Goal: Navigation & Orientation: Find specific page/section

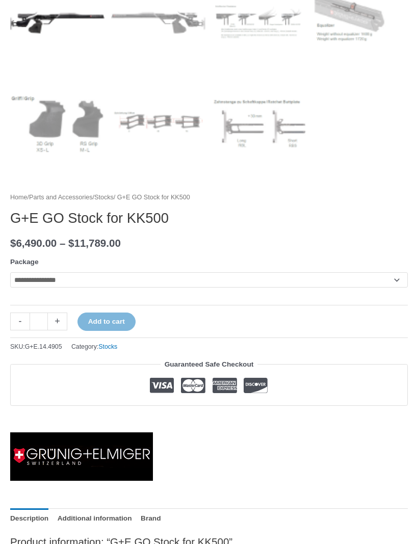
scroll to position [563, 0]
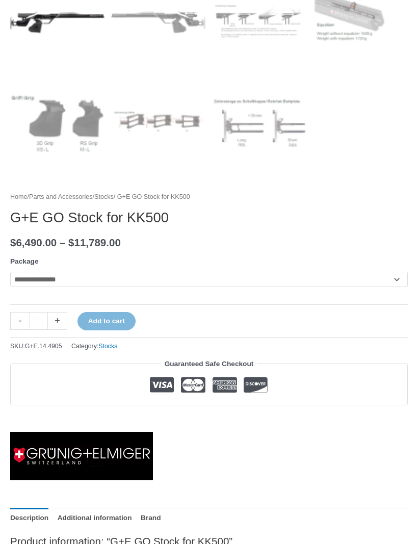
click at [396, 277] on select "**********" at bounding box center [209, 279] width 398 height 15
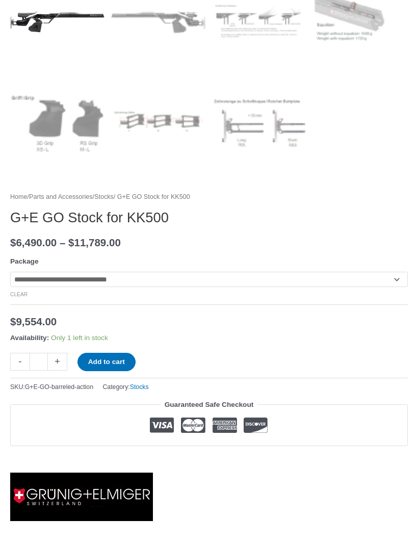
click at [398, 275] on select "**********" at bounding box center [209, 279] width 398 height 15
select select "**********"
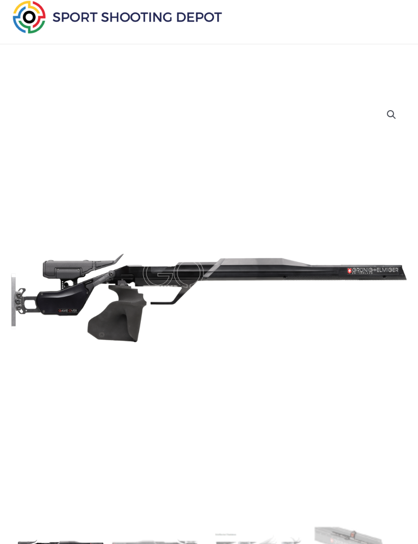
scroll to position [0, 0]
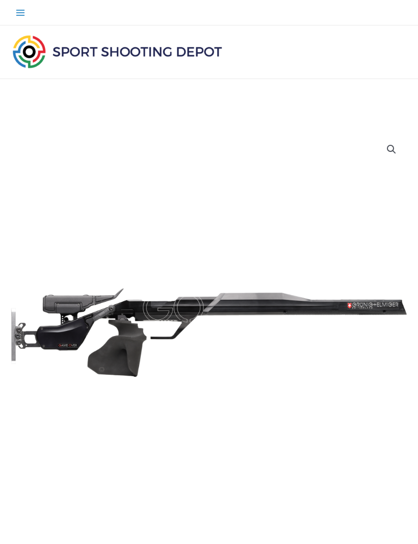
click at [25, 16] on icon "Main menu toggle" at bounding box center [20, 13] width 10 height 10
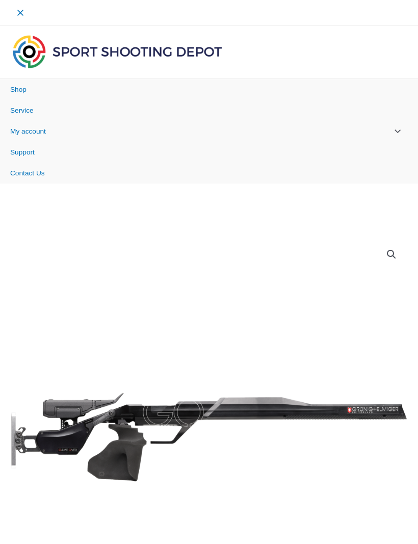
click at [33, 86] on link "Shop" at bounding box center [209, 89] width 418 height 21
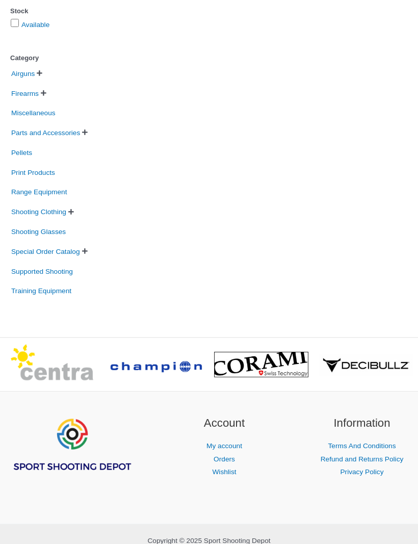
click at [392, 391] on div "Account My account Orders Wishlist Information Terms And Conditions Refund and …" at bounding box center [209, 457] width 418 height 133
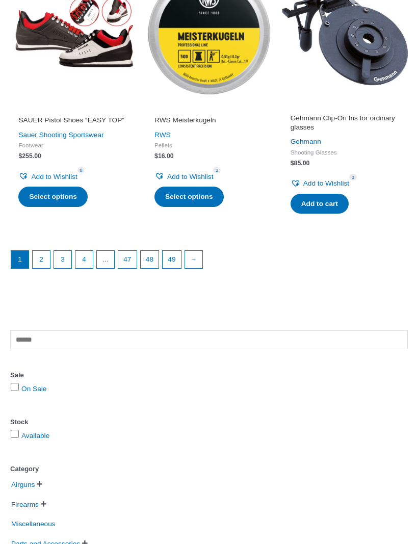
scroll to position [1240, 0]
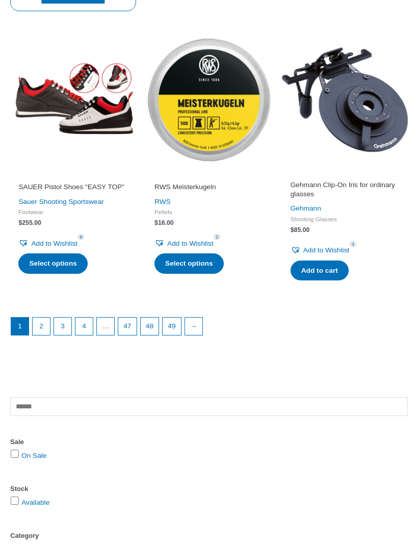
click at [41, 324] on link "2" at bounding box center [41, 326] width 17 height 17
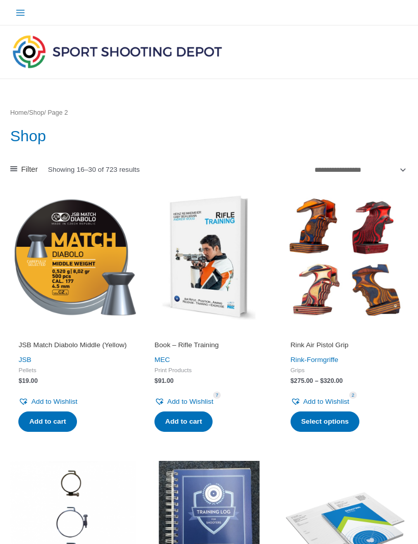
click at [21, 15] on icon "Main menu toggle" at bounding box center [20, 13] width 9 height 6
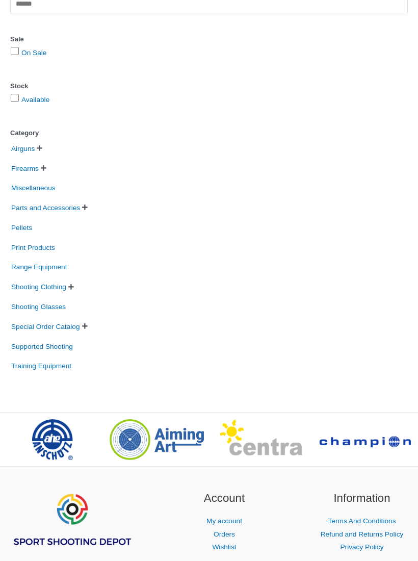
scroll to position [1643, 0]
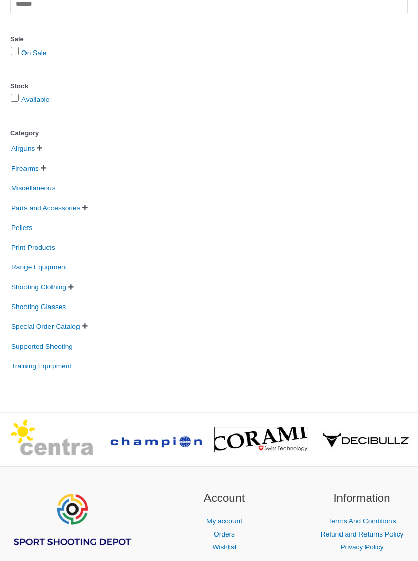
click at [55, 241] on span "Print Products" at bounding box center [33, 248] width 46 height 16
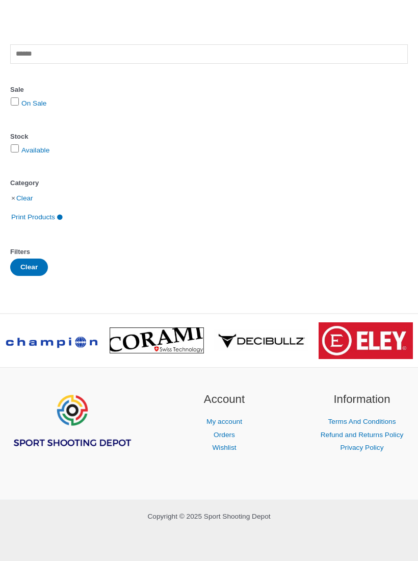
scroll to position [1541, 0]
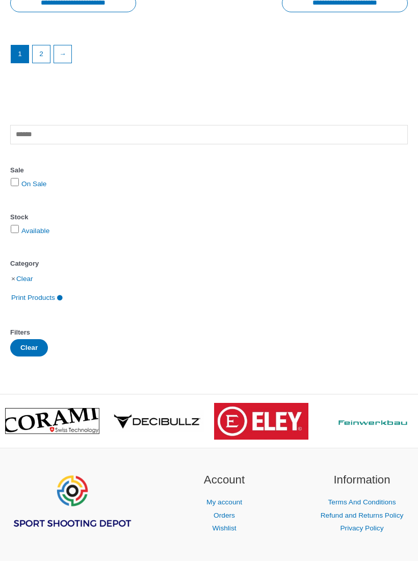
click at [63, 45] on link "→" at bounding box center [62, 53] width 17 height 17
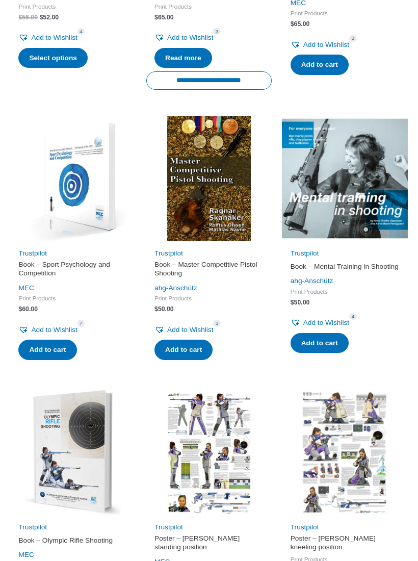
scroll to position [630, 0]
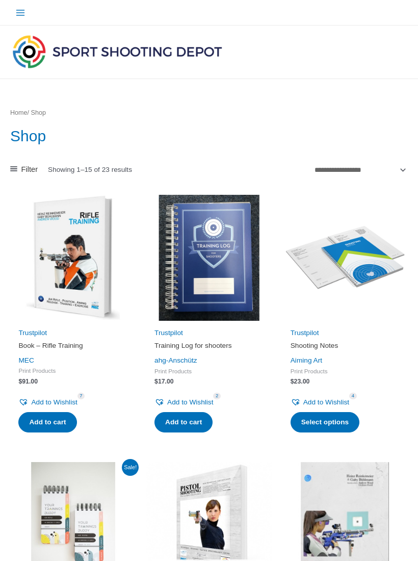
click at [40, 33] on img at bounding box center [117, 52] width 214 height 38
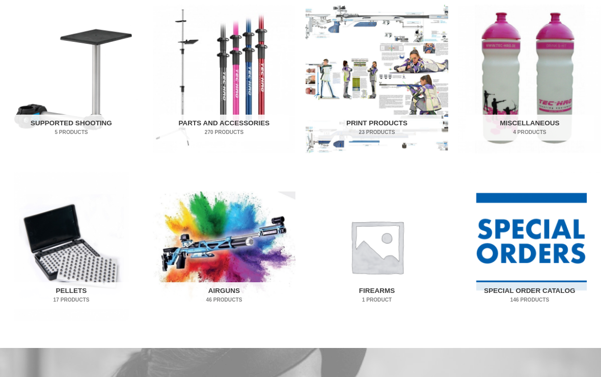
scroll to position [536, 0]
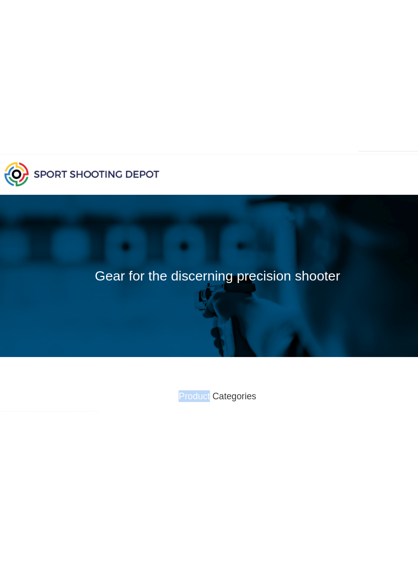
scroll to position [0, 0]
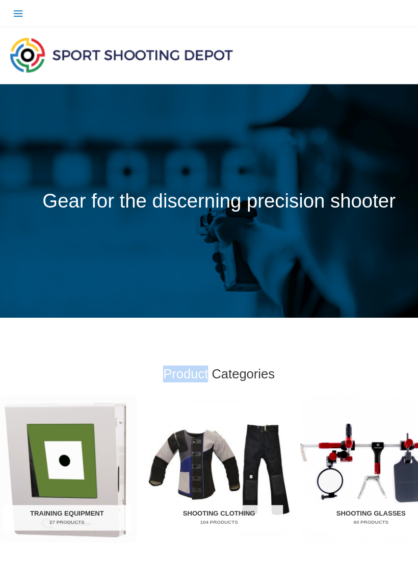
click at [67, 416] on img "Visit product category Training Equipment" at bounding box center [66, 440] width 133 height 138
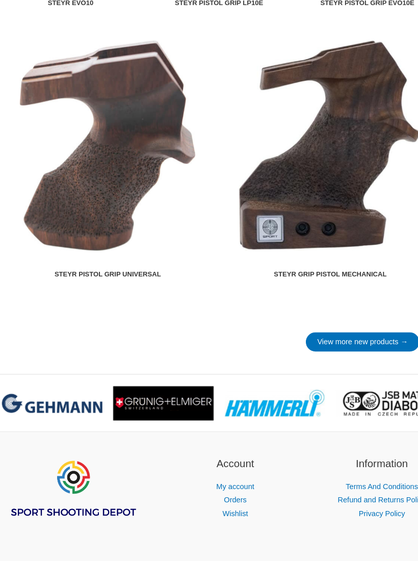
scroll to position [1628, 0]
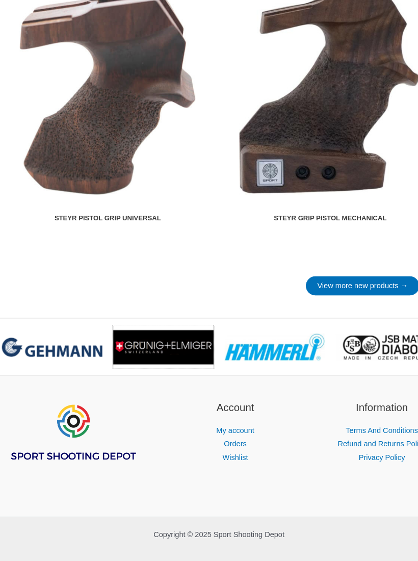
click at [174, 328] on img at bounding box center [157, 344] width 94 height 32
